Goal: Transaction & Acquisition: Obtain resource

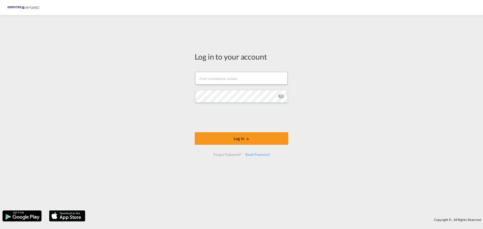
type input "[EMAIL_ADDRESS][DOMAIN_NAME]"
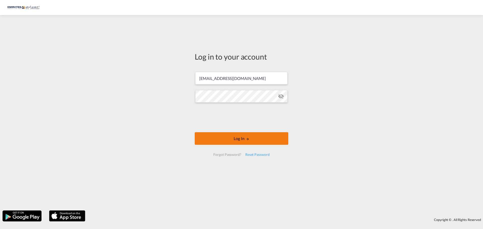
click at [233, 141] on button "Log In" at bounding box center [242, 138] width 94 height 13
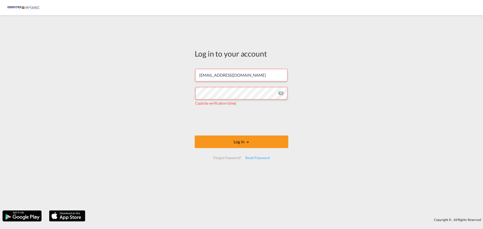
click at [280, 93] on md-icon "icon-eye-off" at bounding box center [281, 93] width 6 height 6
click at [240, 144] on button "Log In" at bounding box center [242, 141] width 94 height 13
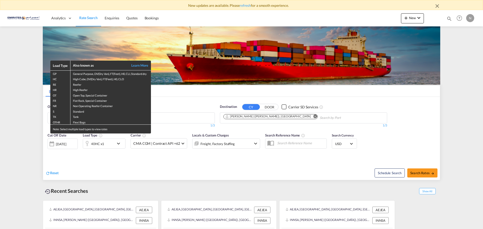
click at [287, 115] on div "Load Type Also known as Learn More GP General Purpose, DV(Dry Van), FT(Feet), H…" at bounding box center [241, 114] width 483 height 229
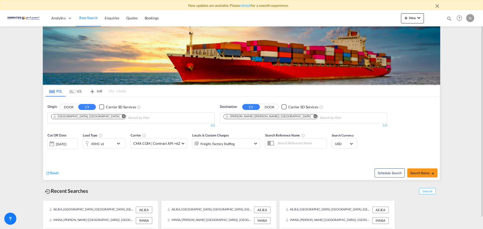
click at [313, 117] on md-icon "Remove" at bounding box center [315, 116] width 4 height 4
click at [271, 116] on md-chips-wrap "Chips container with autocompletion. Enter the text area, type text to search, …" at bounding box center [247, 117] width 51 height 9
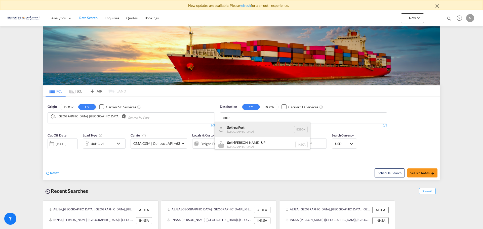
type input "sokh"
click at [250, 128] on div "Sokh na [GEOGRAPHIC_DATA] [GEOGRAPHIC_DATA]" at bounding box center [262, 129] width 96 height 15
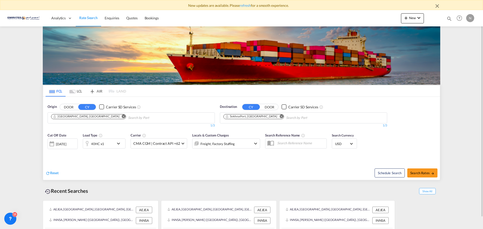
click at [119, 143] on md-icon "icon-chevron-down" at bounding box center [119, 144] width 9 height 6
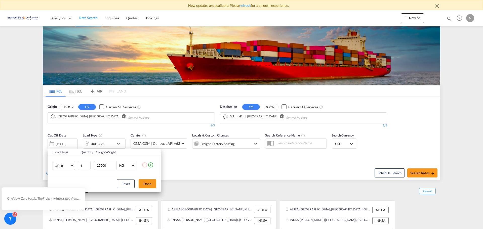
click at [71, 165] on span "Choose: \a40HC" at bounding box center [72, 165] width 3 height 3
click at [69, 142] on md-option "20GP" at bounding box center [68, 141] width 34 height 12
click at [147, 182] on button "Done" at bounding box center [148, 183] width 18 height 9
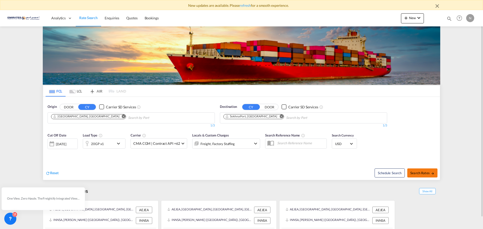
click at [418, 173] on span "Search Rates" at bounding box center [422, 173] width 24 height 4
type input "AEJEA to EGSOK / [DATE]"
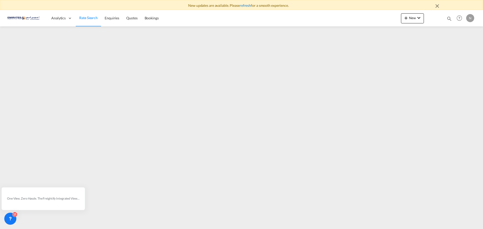
click at [248, 5] on link "refresh" at bounding box center [245, 5] width 11 height 4
